Goal: Task Accomplishment & Management: Use online tool/utility

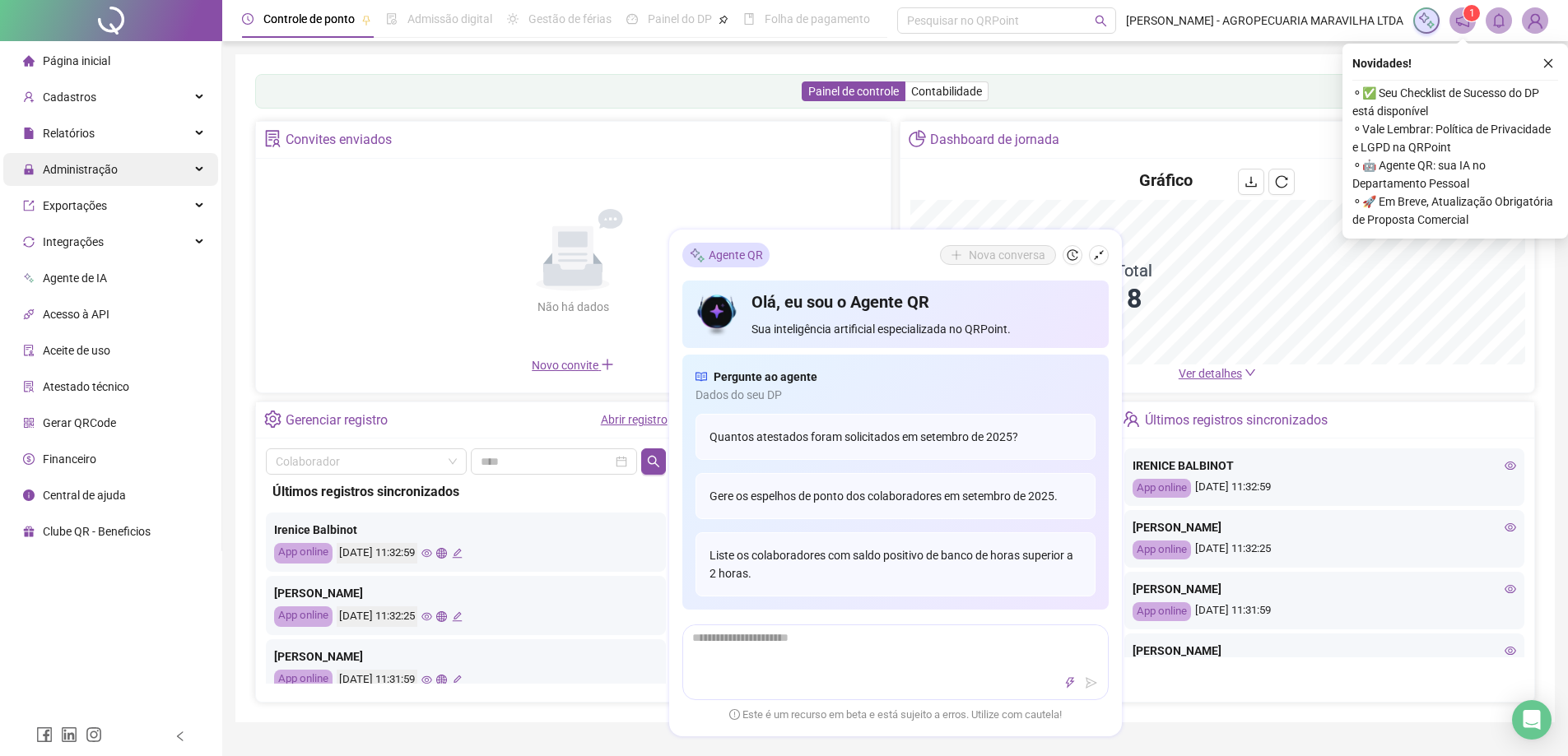
click at [89, 176] on span "Administração" at bounding box center [80, 170] width 75 height 13
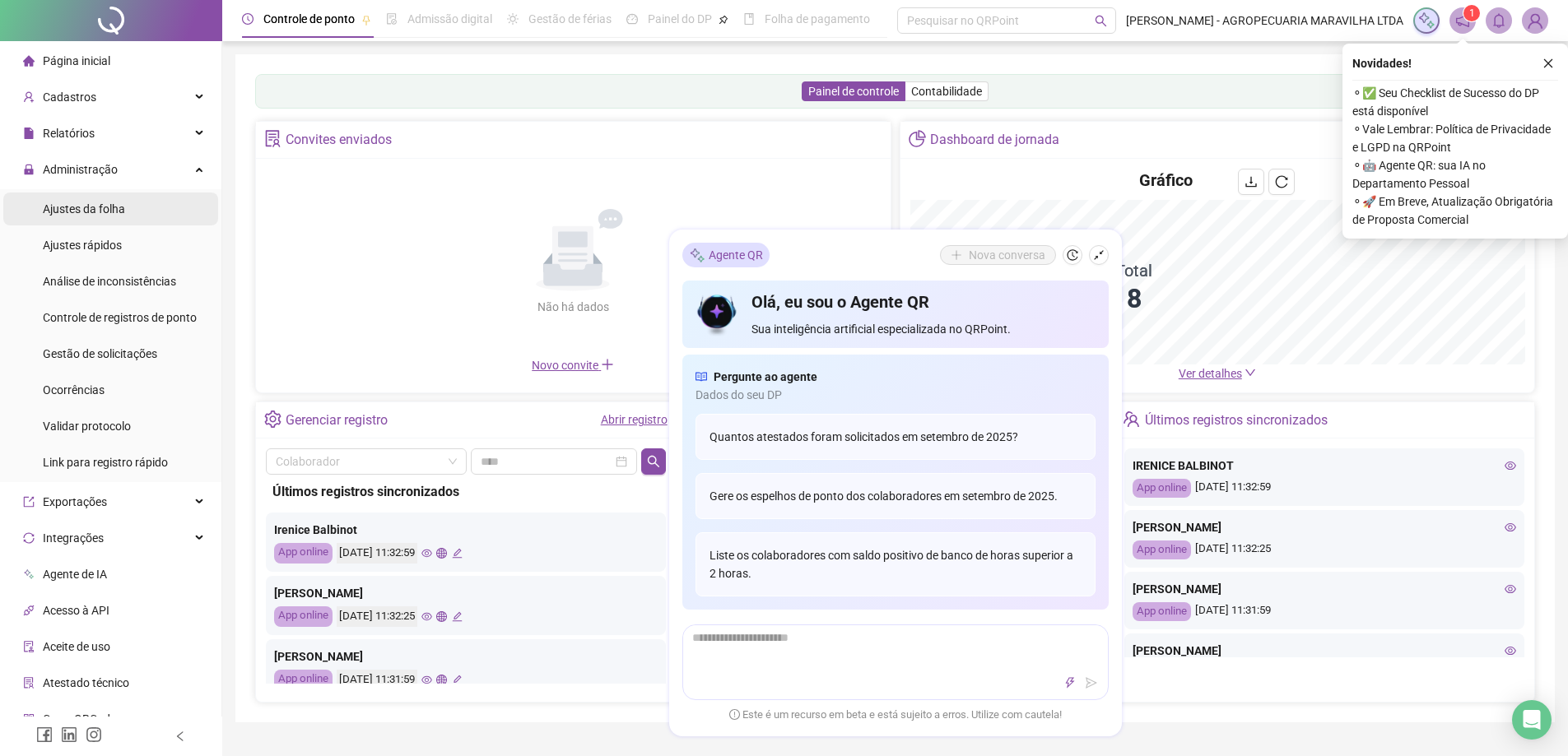
click at [94, 205] on span "Ajustes da folha" at bounding box center [84, 209] width 83 height 13
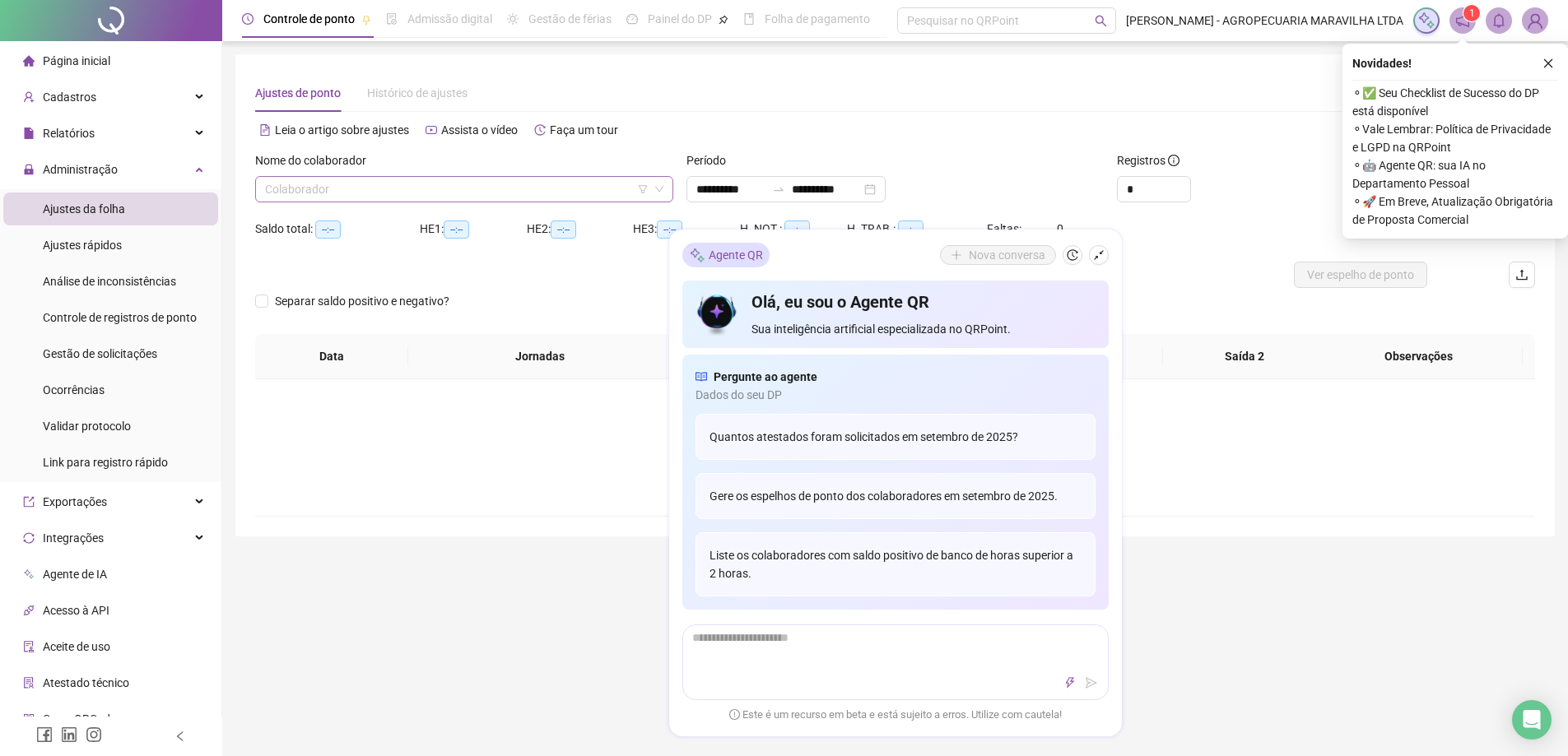
type input "**********"
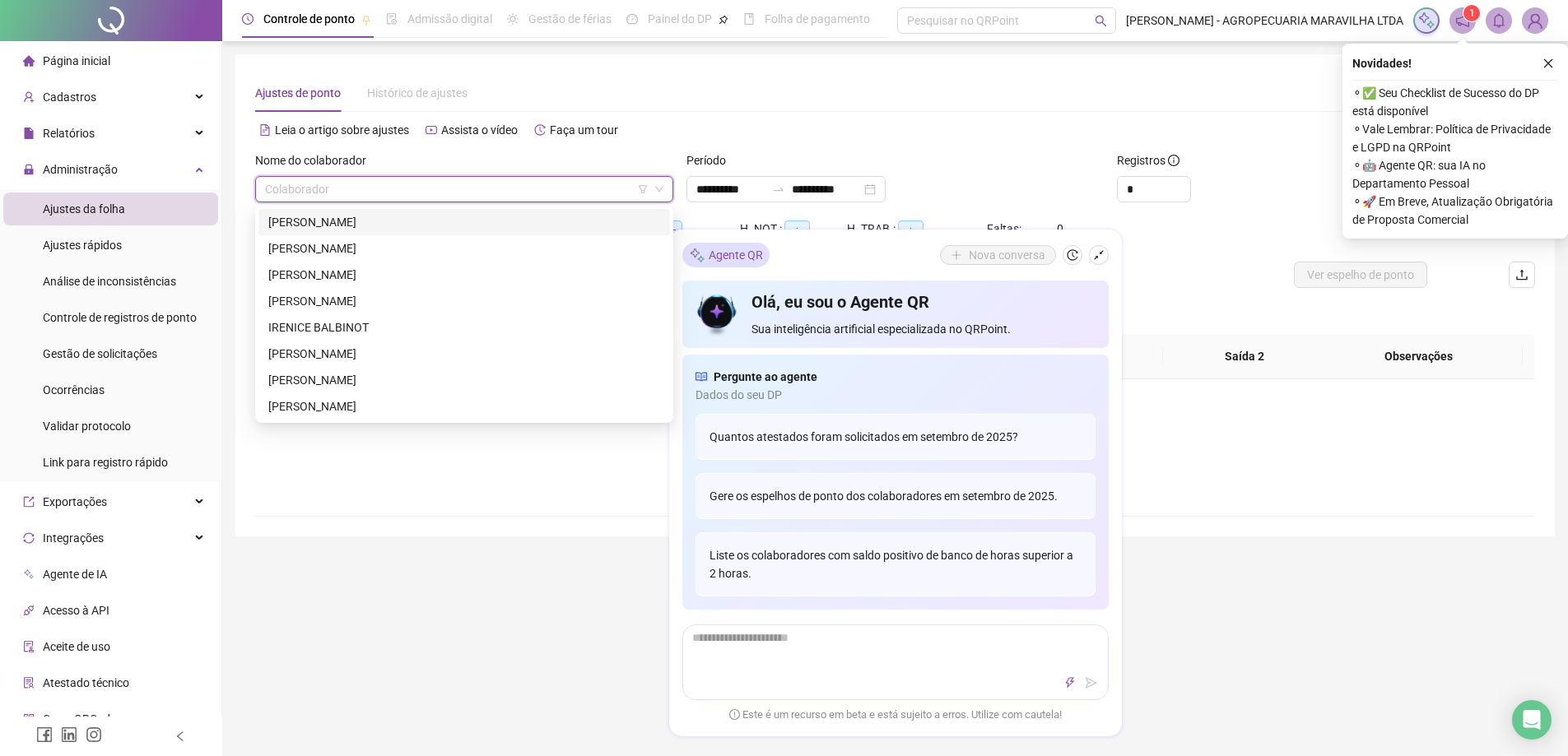
click at [300, 188] on input "search" at bounding box center [456, 190] width 383 height 25
click at [309, 271] on div "[PERSON_NAME]" at bounding box center [464, 275] width 392 height 18
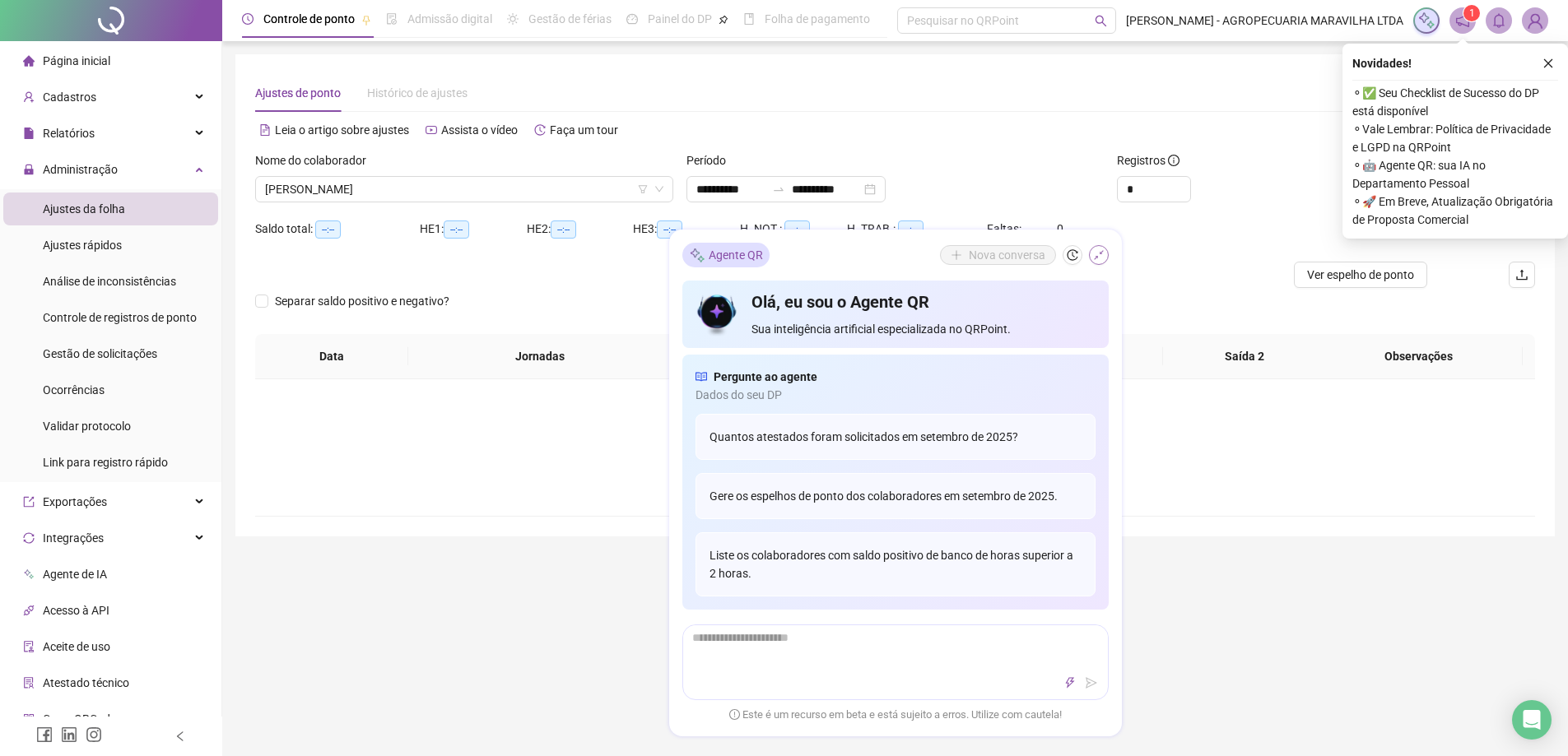
click at [1094, 258] on icon "shrink" at bounding box center [1099, 256] width 10 height 10
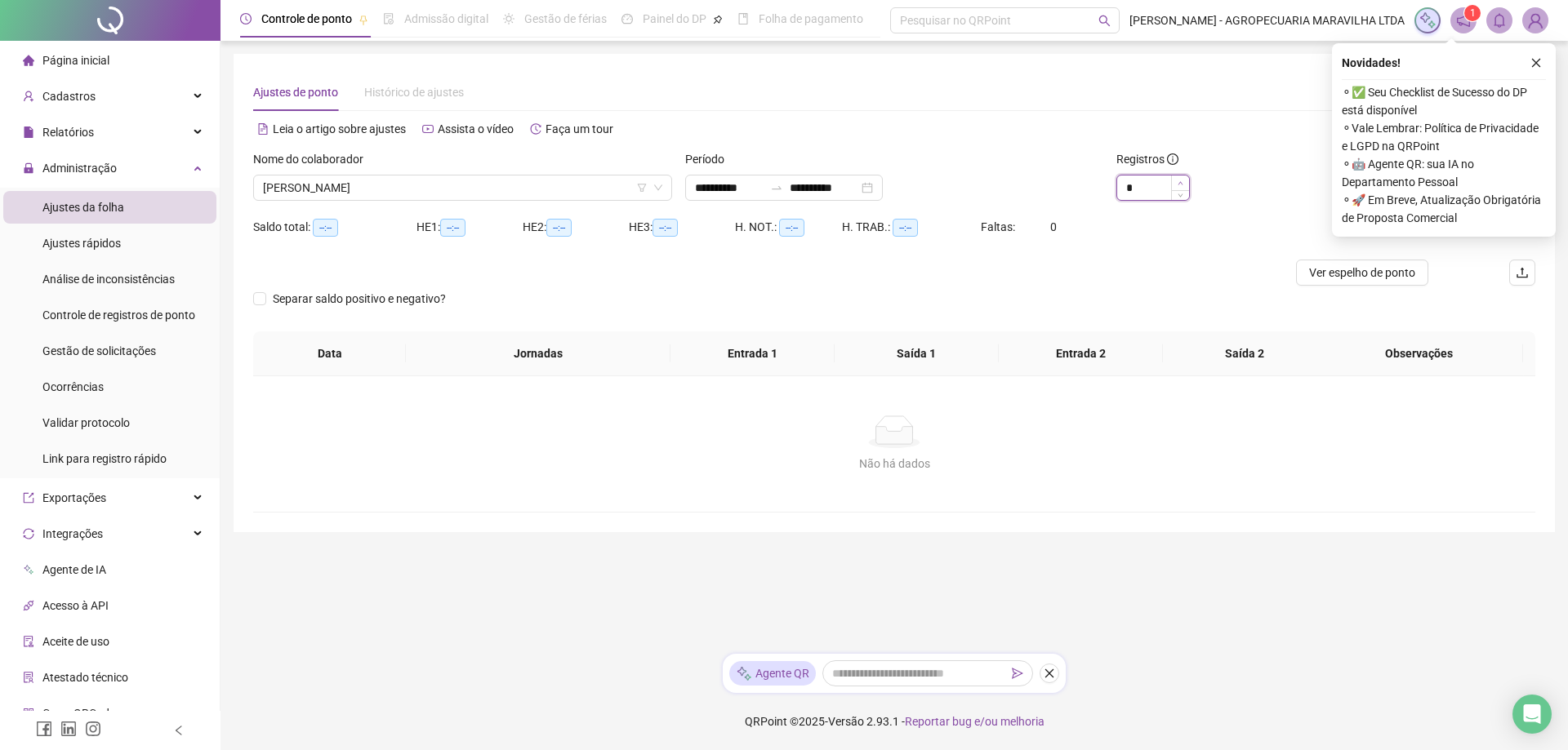
type input "*"
click at [1185, 189] on span "Increase Value" at bounding box center [1180, 183] width 18 height 15
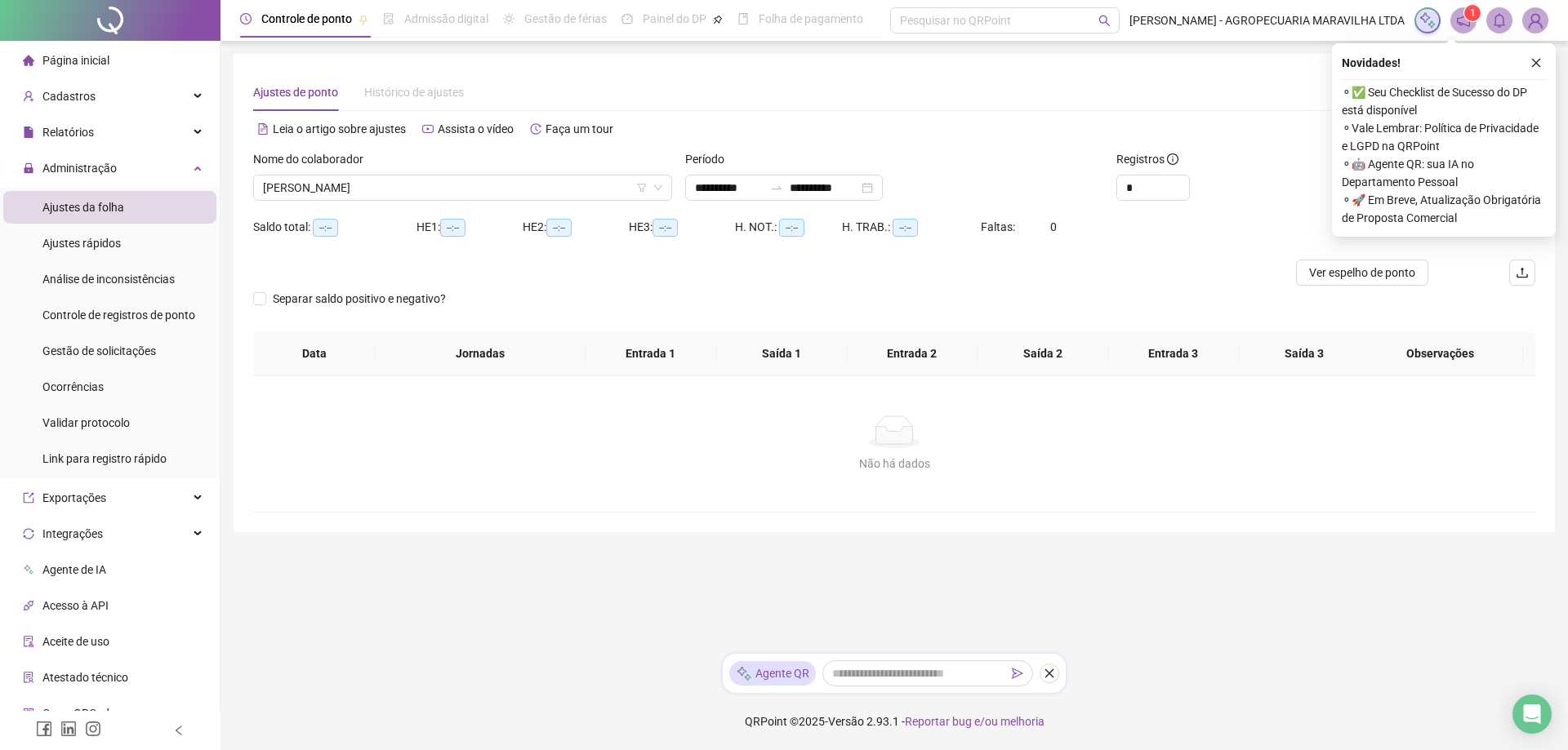
click at [1530, 62] on icon "close" at bounding box center [1536, 63] width 12 height 12
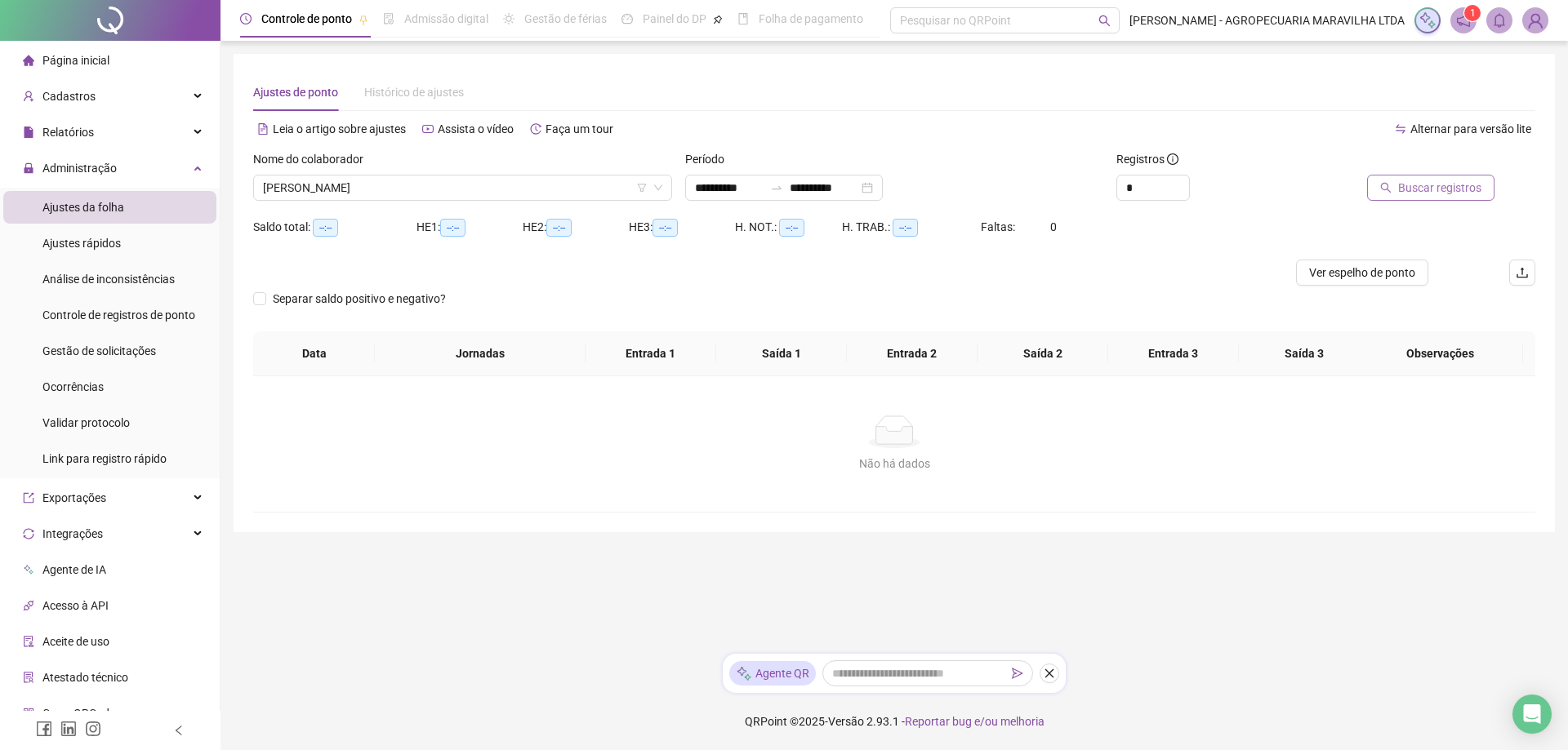
click at [1444, 188] on span "Buscar registros" at bounding box center [1440, 188] width 84 height 18
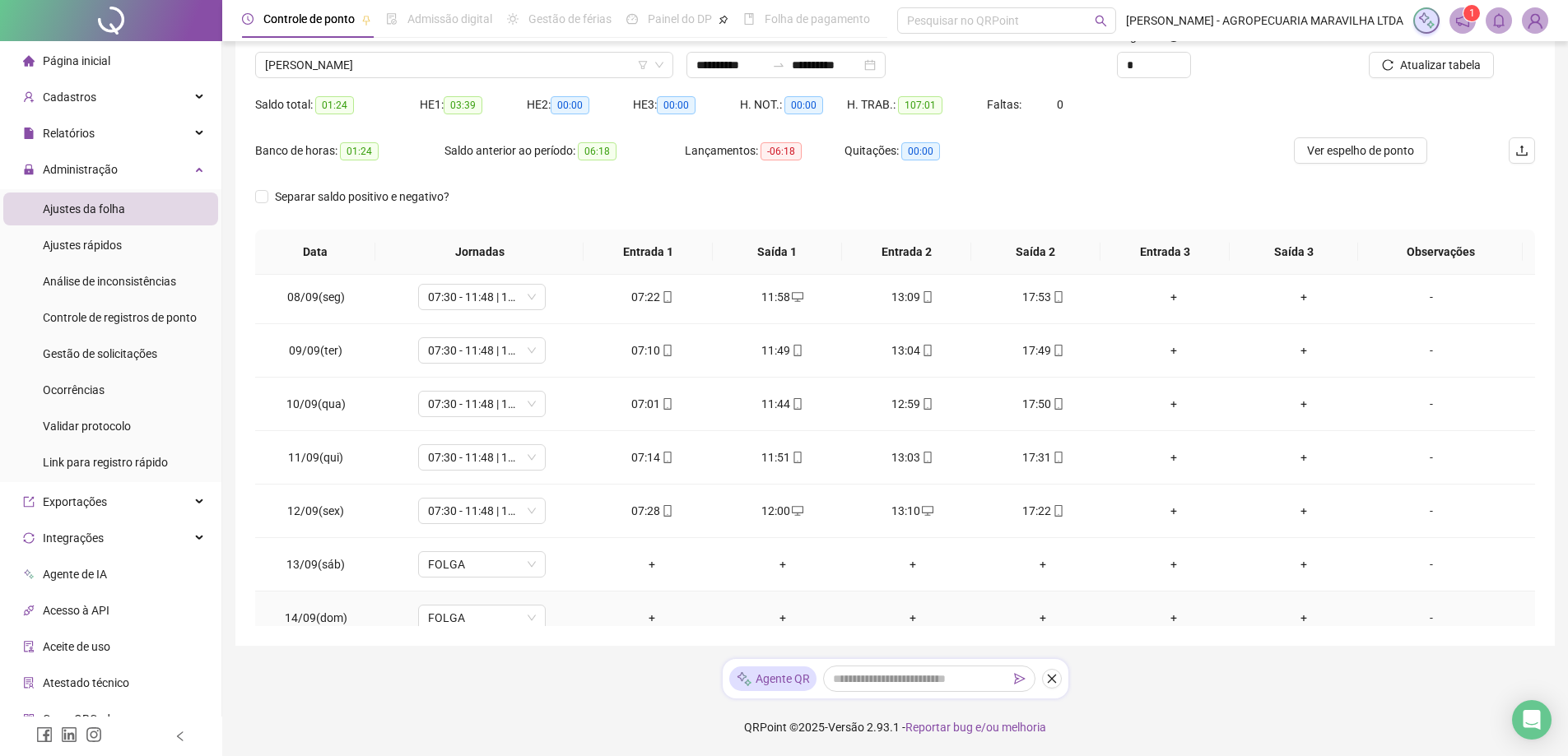
scroll to position [505, 0]
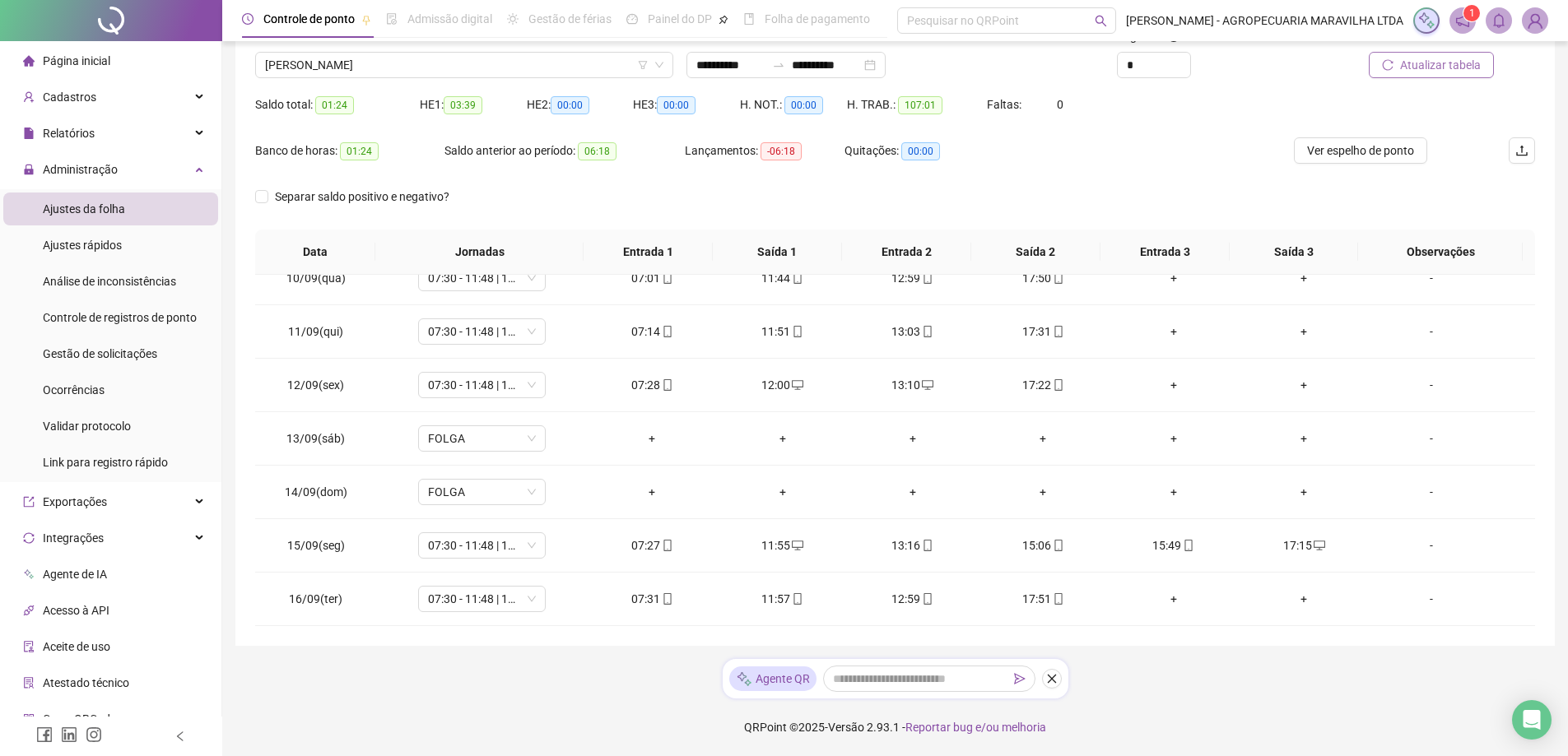
click at [1435, 68] on span "Atualizar tabela" at bounding box center [1440, 65] width 81 height 18
click at [1317, 150] on span "Ver espelho de ponto" at bounding box center [1361, 150] width 107 height 18
